Goal: Complete application form

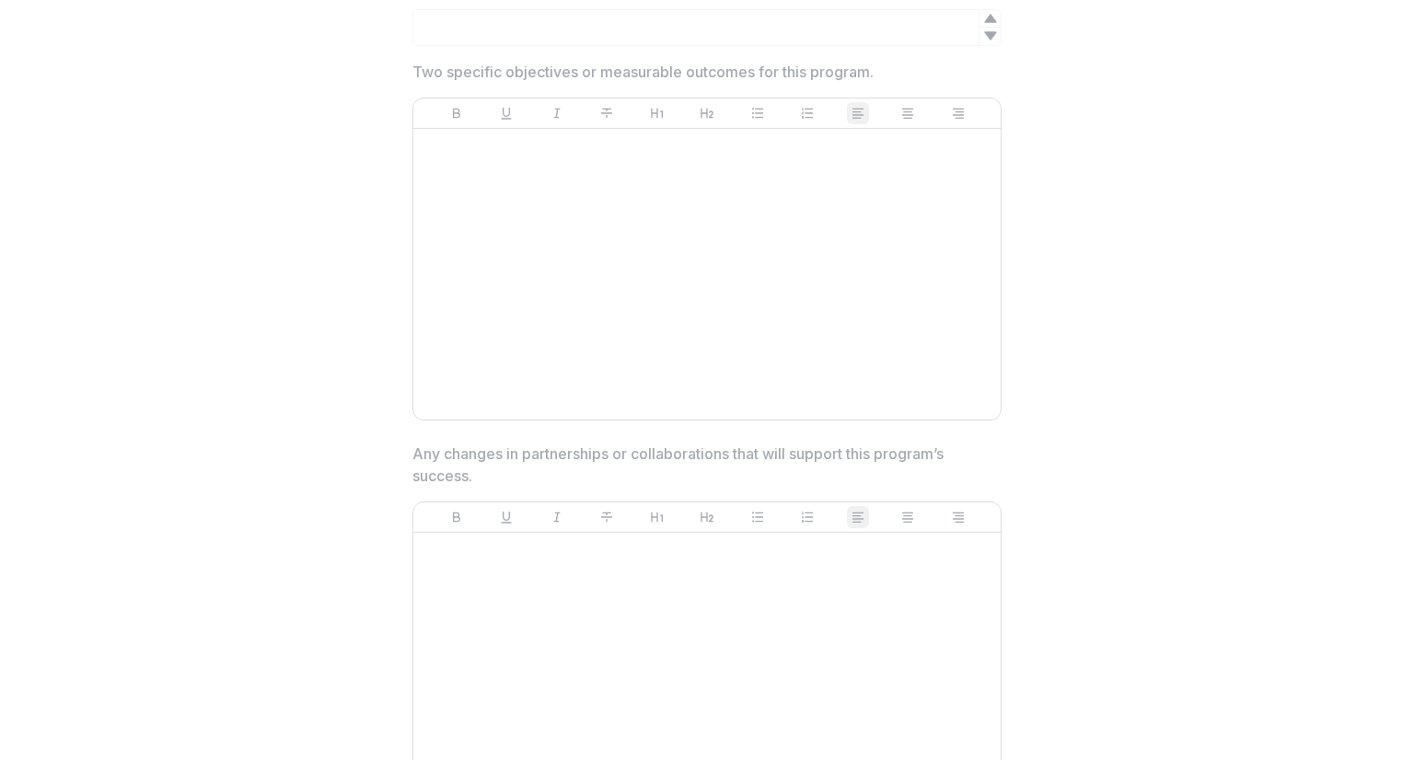
scroll to position [1657, 0]
